Goal: Use online tool/utility: Utilize a website feature to perform a specific function

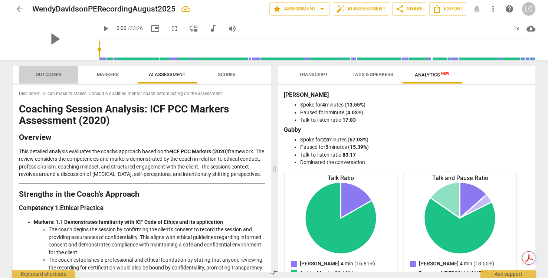
click at [46, 72] on span "Outcomes" at bounding box center [49, 75] width 26 height 6
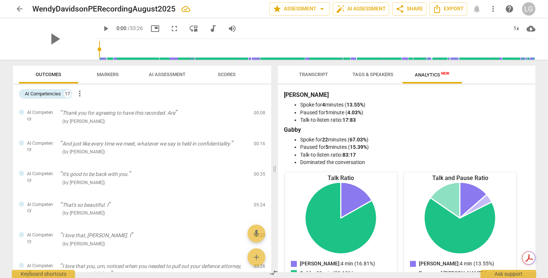
drag, startPoint x: 531, startPoint y: 90, endPoint x: 532, endPoint y: 98, distance: 7.8
click at [532, 98] on div "[PERSON_NAME] for 4 minutes ( 13.55% ) Paused for 1 minute ( 4.03% ) Talk-to-li…" at bounding box center [406, 178] width 257 height 187
click at [47, 93] on div "AI Competencies" at bounding box center [43, 93] width 36 height 7
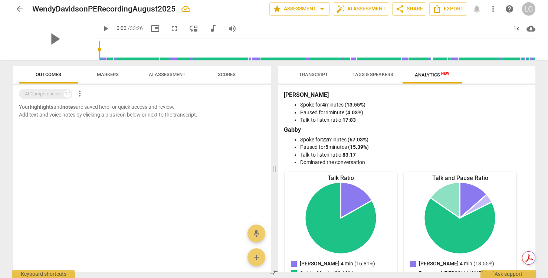
click at [79, 92] on span "more_vert" at bounding box center [79, 93] width 9 height 9
click at [43, 94] on div at bounding box center [274, 139] width 548 height 278
click at [45, 93] on div "AI Competencies" at bounding box center [43, 93] width 36 height 7
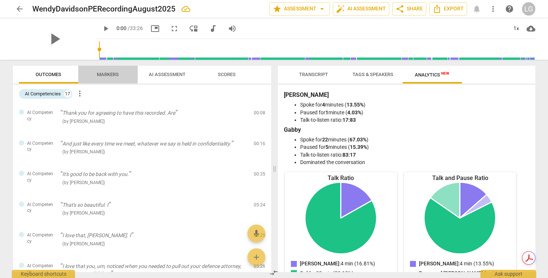
click at [100, 74] on span "Markers" at bounding box center [108, 75] width 22 height 6
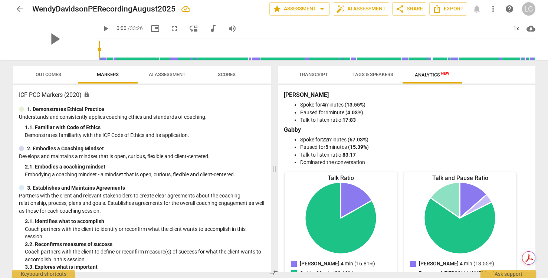
click at [49, 73] on span "Outcomes" at bounding box center [49, 75] width 26 height 6
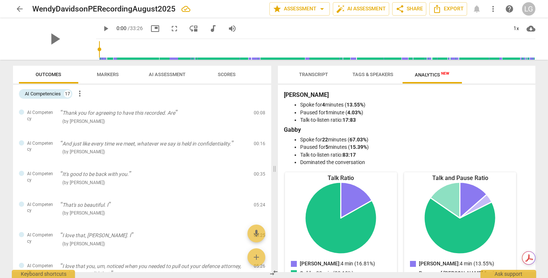
click at [227, 74] on span "Scores" at bounding box center [227, 75] width 18 height 6
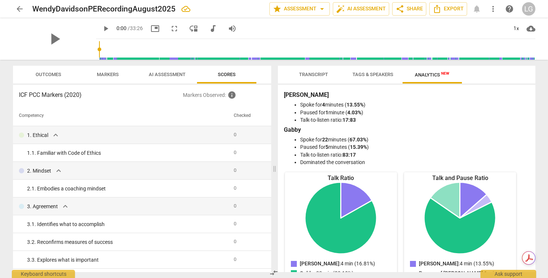
click at [49, 73] on span "Outcomes" at bounding box center [49, 75] width 26 height 6
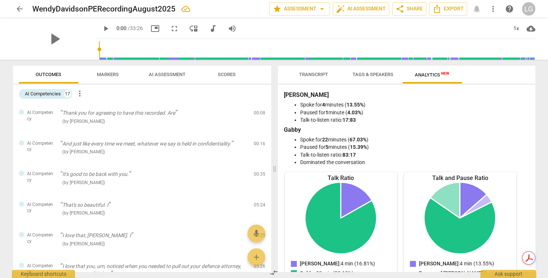
click at [166, 72] on span "AI Assessment" at bounding box center [167, 75] width 37 height 6
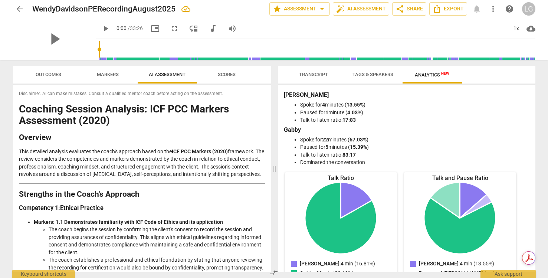
click at [228, 75] on span "Scores" at bounding box center [227, 75] width 18 height 6
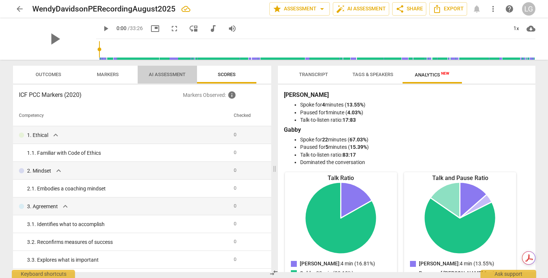
click at [173, 72] on span "AI Assessment" at bounding box center [167, 75] width 37 height 6
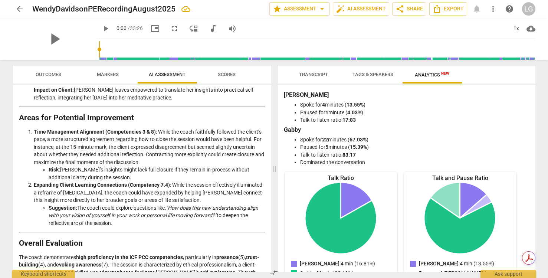
scroll to position [1090, 0]
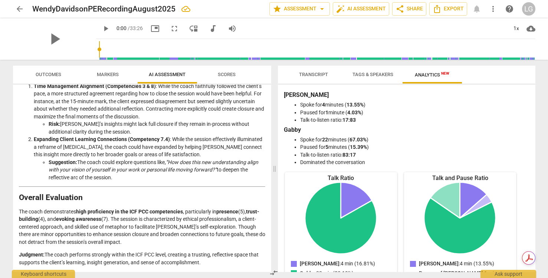
click at [52, 71] on span "Outcomes" at bounding box center [48, 75] width 43 height 10
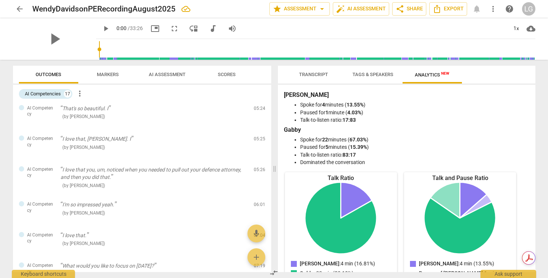
scroll to position [0, 0]
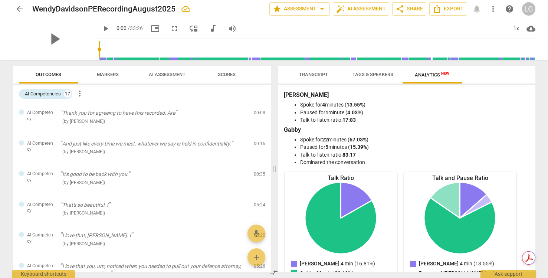
click at [313, 73] on span "Transcript" at bounding box center [313, 75] width 29 height 6
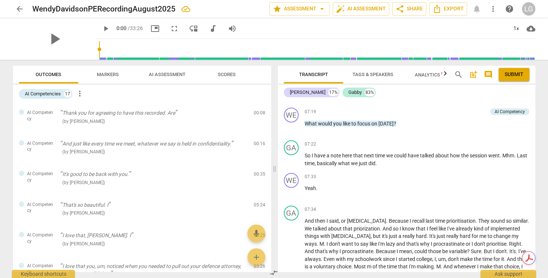
scroll to position [1261, 0]
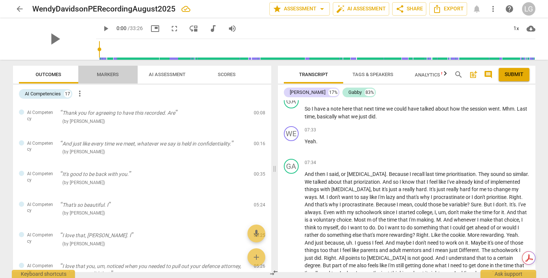
click at [109, 72] on span "Markers" at bounding box center [108, 75] width 22 height 6
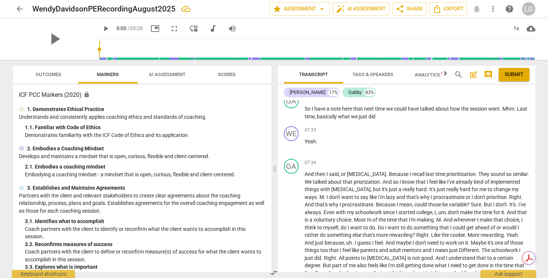
click at [53, 73] on span "Outcomes" at bounding box center [49, 75] width 26 height 6
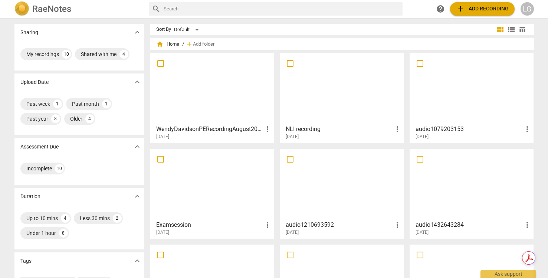
click at [485, 7] on span "add Add recording" at bounding box center [482, 8] width 53 height 9
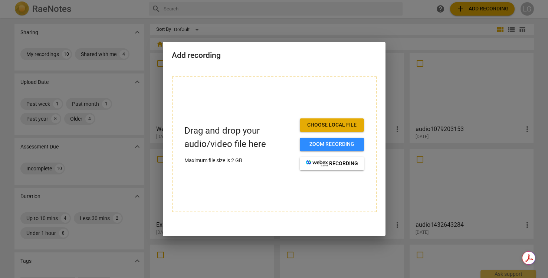
click at [349, 123] on span "Choose local file" at bounding box center [331, 124] width 52 height 7
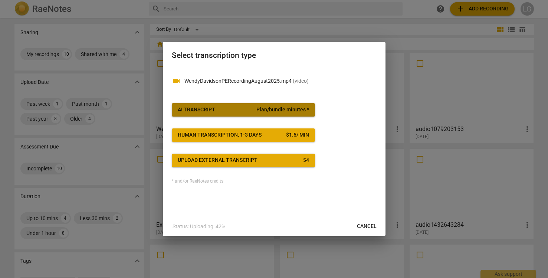
click at [257, 108] on span "Plan/bundle minutes *" at bounding box center [282, 109] width 53 height 7
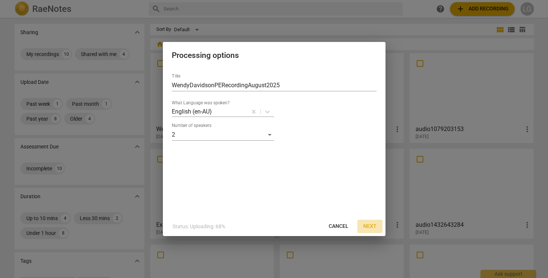
click at [369, 225] on span "Next" at bounding box center [369, 225] width 13 height 7
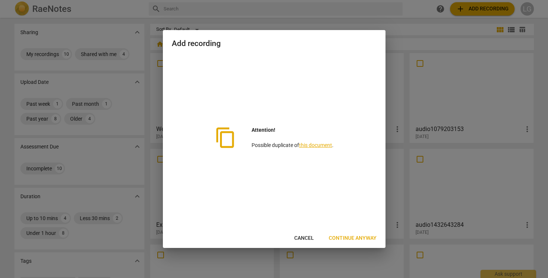
click at [360, 238] on span "Continue anyway" at bounding box center [352, 237] width 48 height 7
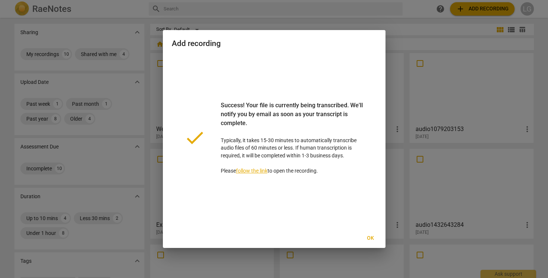
click at [369, 241] on span "Ok" at bounding box center [370, 237] width 12 height 7
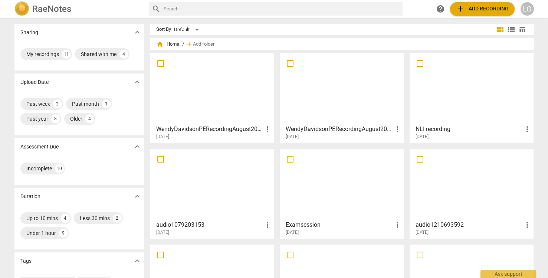
click at [197, 92] on div at bounding box center [212, 89] width 119 height 66
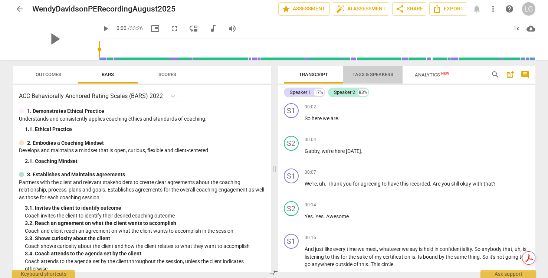
click at [376, 73] on span "Tags & Speakers" at bounding box center [372, 75] width 41 height 6
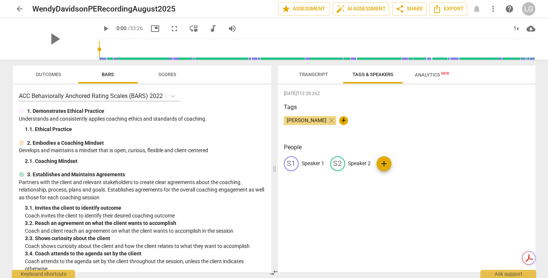
click at [311, 163] on p "Speaker 1" at bounding box center [312, 163] width 23 height 8
type input "[PERSON_NAME]"
click at [399, 162] on p "Speaker 2" at bounding box center [407, 163] width 23 height 8
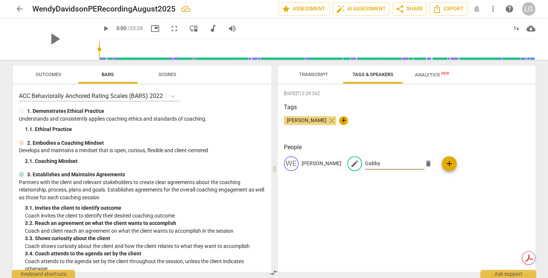
type input "Gabby"
click at [361, 208] on div "[DATE]T12:29:26Z Tags [PERSON_NAME] close + People WE [PERSON_NAME] edit Gabby …" at bounding box center [406, 178] width 257 height 187
click at [312, 75] on span "Transcript" at bounding box center [313, 75] width 29 height 6
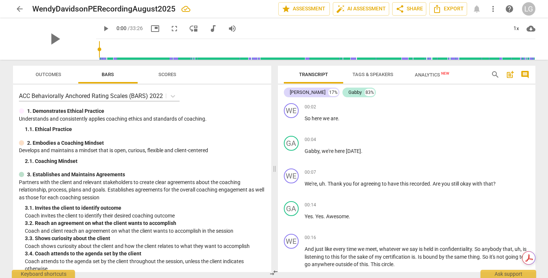
click at [430, 74] on span "Analytics New" at bounding box center [431, 75] width 34 height 6
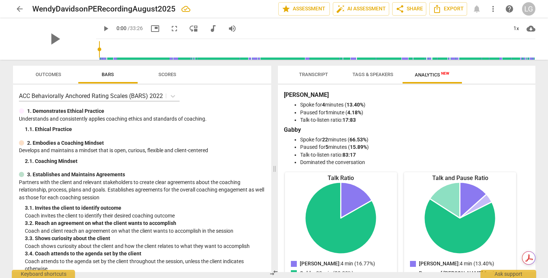
click at [47, 73] on span "Outcomes" at bounding box center [49, 75] width 26 height 6
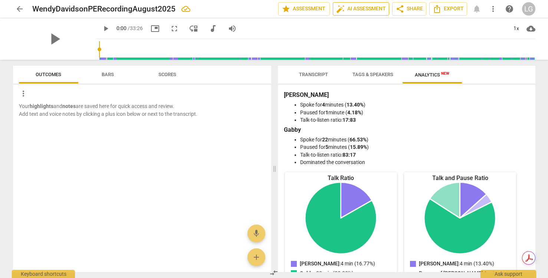
click at [363, 9] on span "auto_fix_high AI Assessment" at bounding box center [361, 8] width 50 height 9
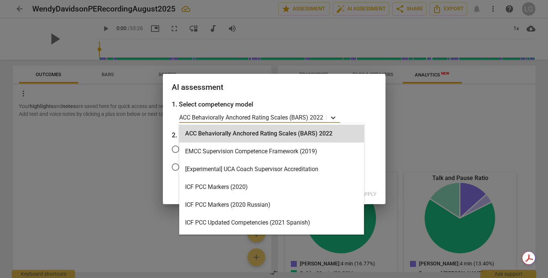
click at [334, 117] on icon at bounding box center [332, 117] width 7 height 7
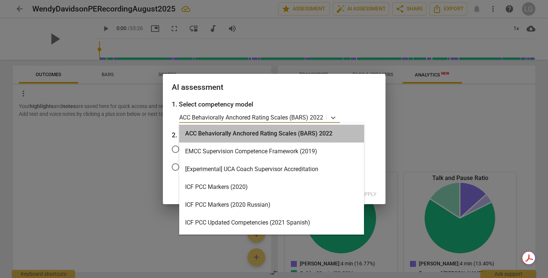
click at [282, 132] on div "ACC Behaviorally Anchored Rating Scales (BARS) 2022" at bounding box center [271, 134] width 185 height 18
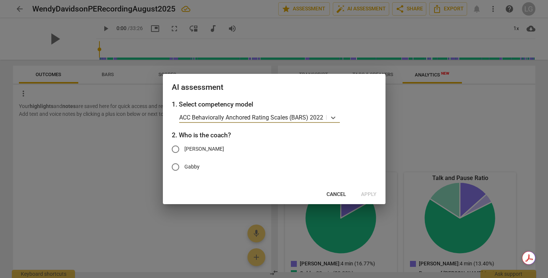
click at [176, 149] on input "[PERSON_NAME]" at bounding box center [175, 149] width 18 height 18
radio input "true"
click at [370, 194] on span "Apply" at bounding box center [369, 194] width 16 height 7
